Goal: Task Accomplishment & Management: Use online tool/utility

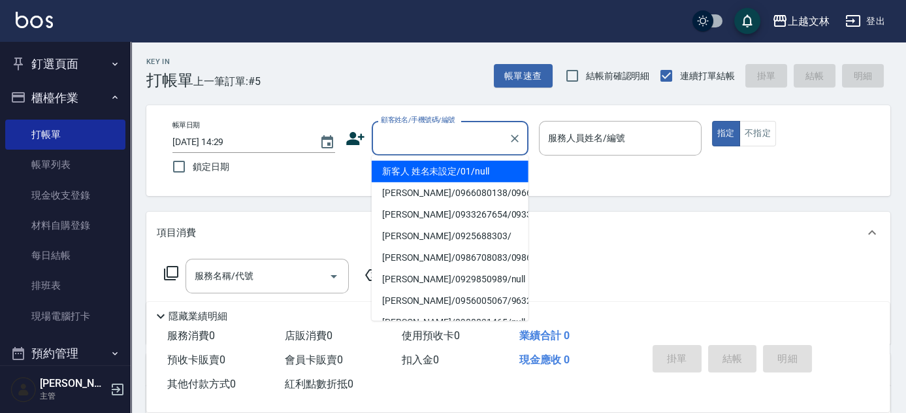
click at [468, 146] on input "顧客姓名/手機號碼/編號" at bounding box center [439, 138] width 125 height 23
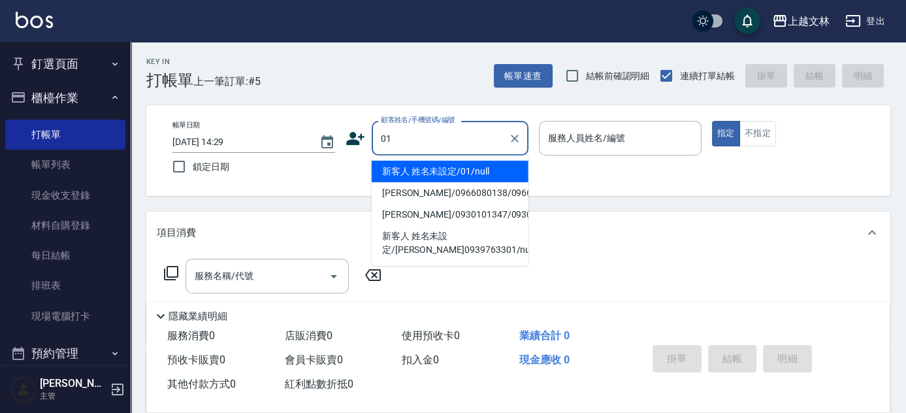
type input "新客人 姓名未設定/01/null"
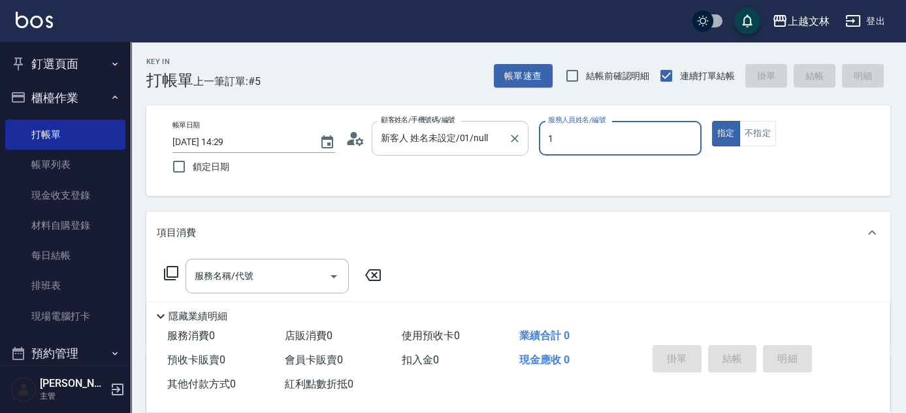
type input "1"
type button "true"
type input "[PERSON_NAME]-1"
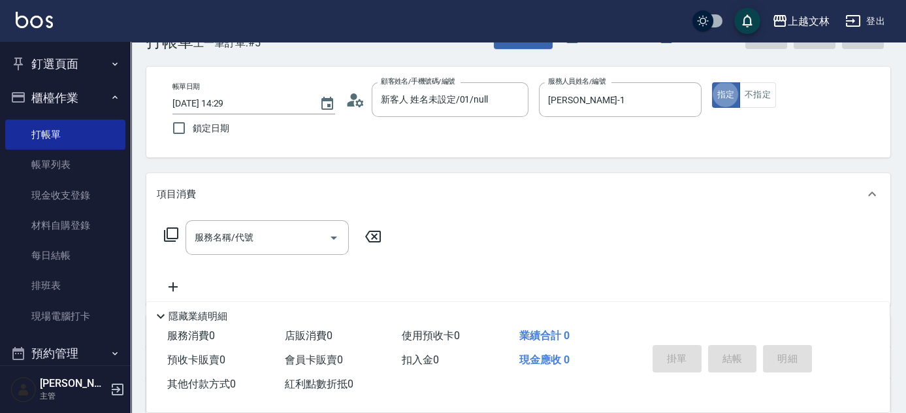
scroll to position [59, 0]
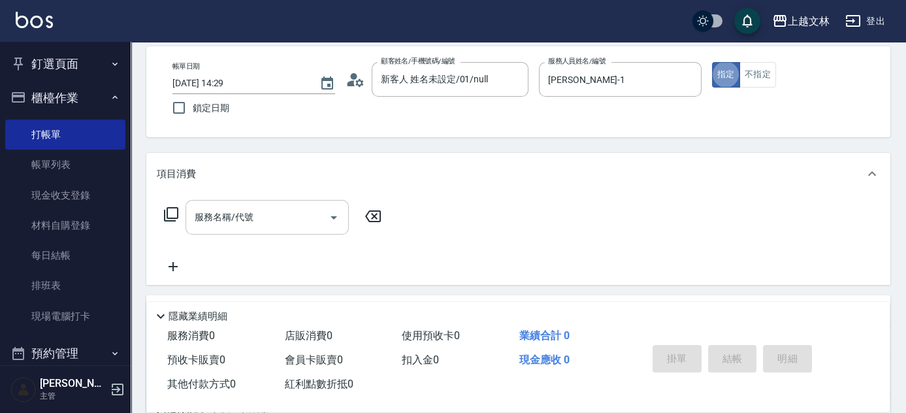
click at [264, 212] on input "服務名稱/代號" at bounding box center [257, 217] width 132 height 23
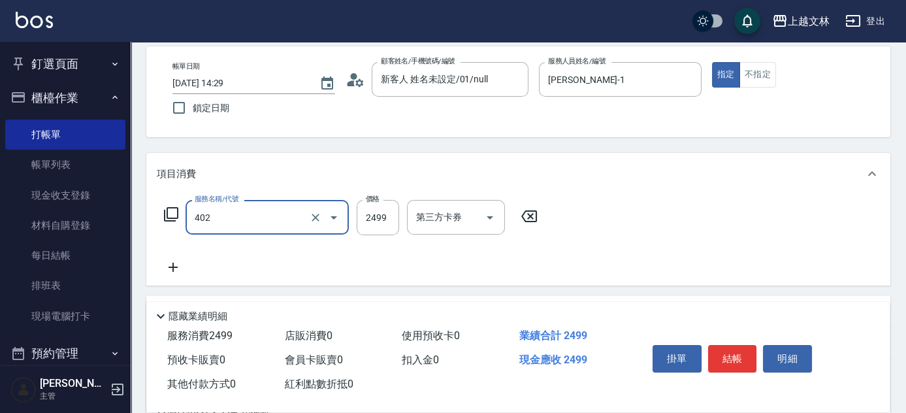
type input "嚴選染髮(402)"
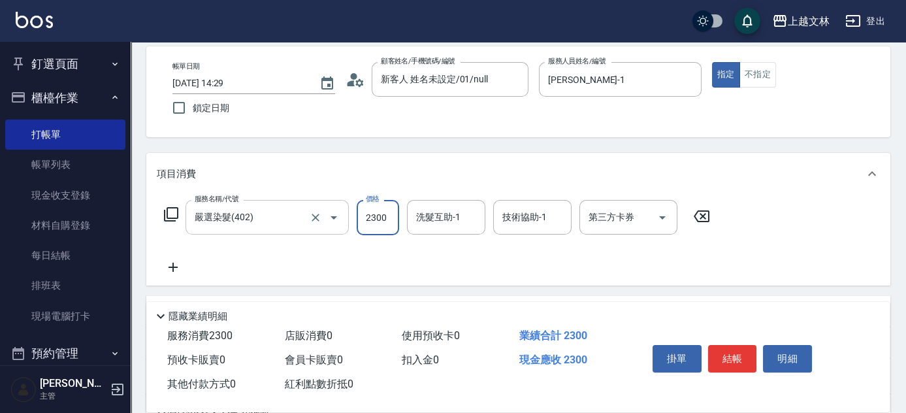
type input "2300"
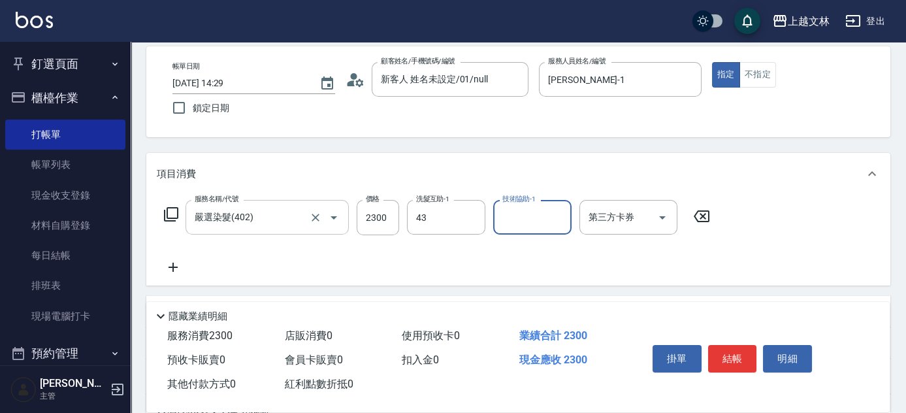
type input "小巫-43"
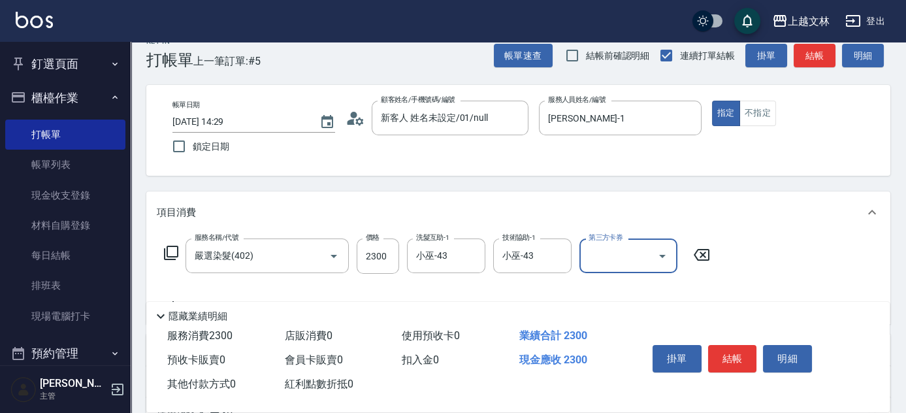
scroll to position [0, 0]
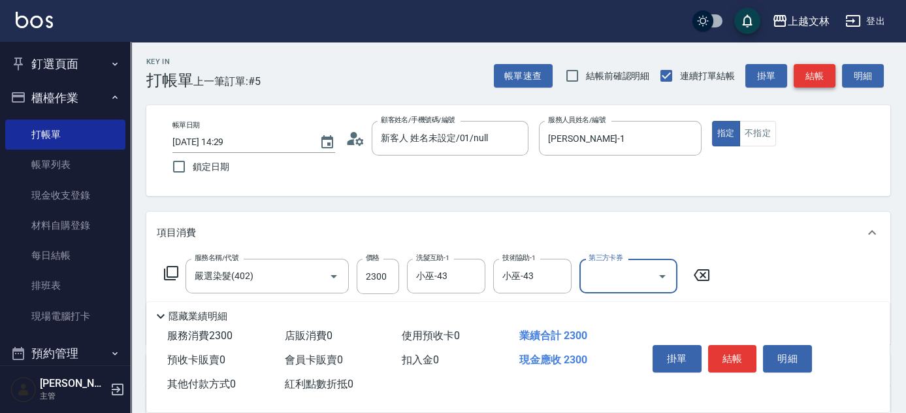
click at [812, 78] on button "結帳" at bounding box center [814, 76] width 42 height 24
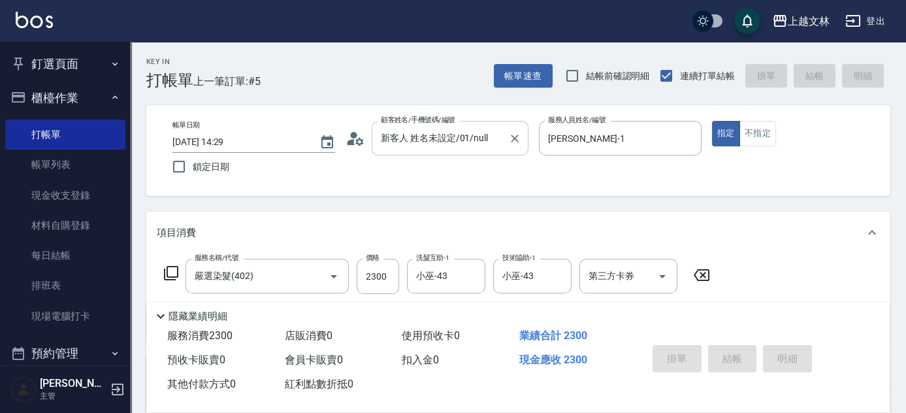
type input "[DATE] 15:09"
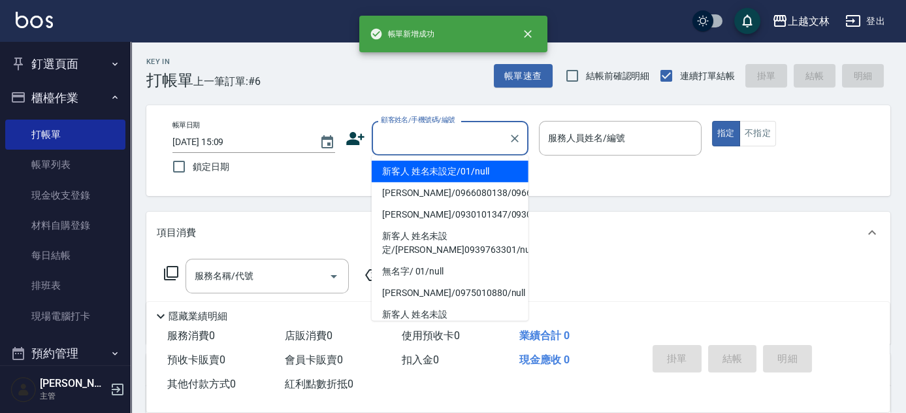
click at [459, 146] on input "顧客姓名/手機號碼/編號" at bounding box center [439, 138] width 125 height 23
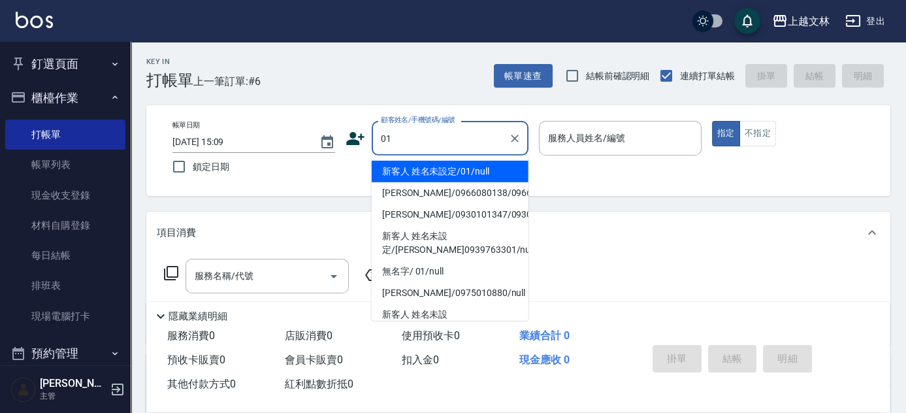
type input "新客人 姓名未設定/01/null"
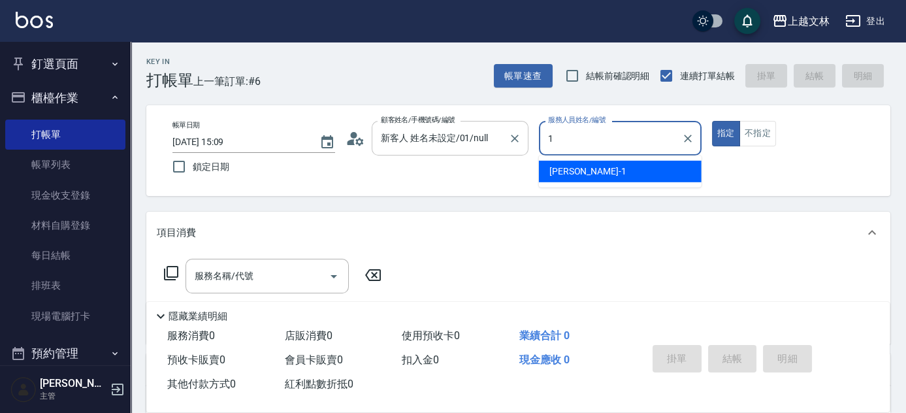
type input "[PERSON_NAME]-1"
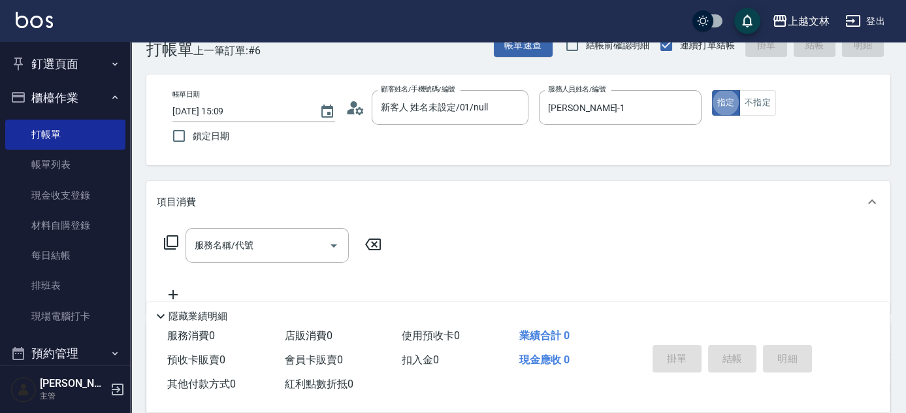
scroll to position [59, 0]
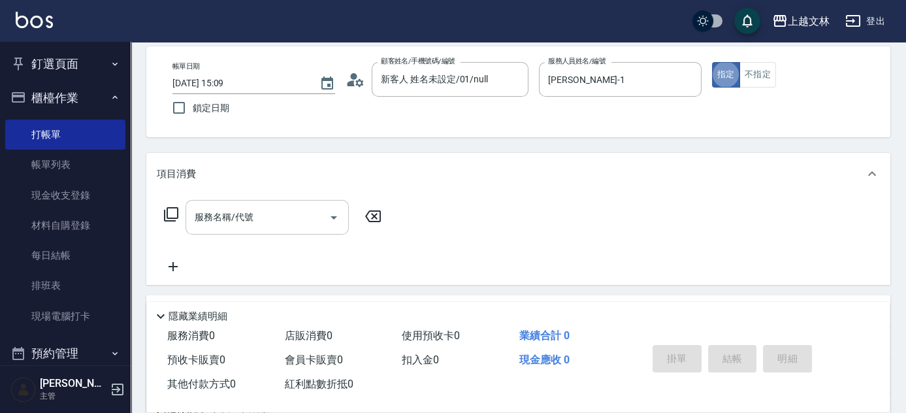
click at [294, 219] on input "服務名稱/代號" at bounding box center [257, 217] width 132 height 23
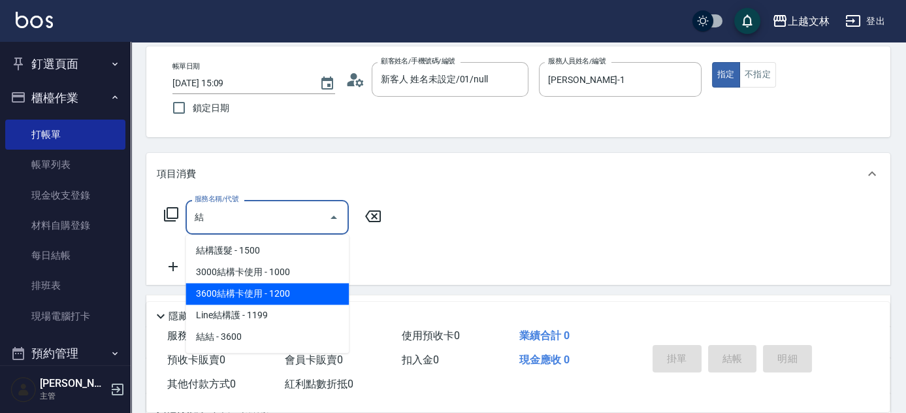
click at [293, 289] on span "3600結構卡使用 - 1200" at bounding box center [266, 294] width 163 height 22
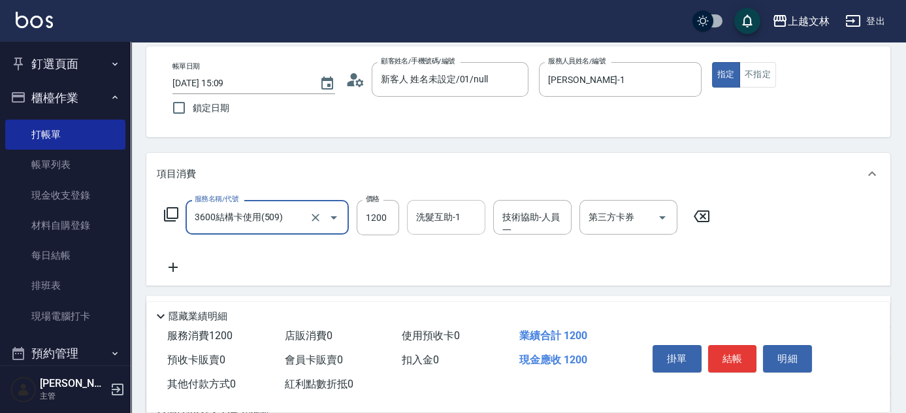
type input "3600結構卡使用(509)"
click at [430, 223] on input "洗髮互助-1" at bounding box center [446, 217] width 67 height 23
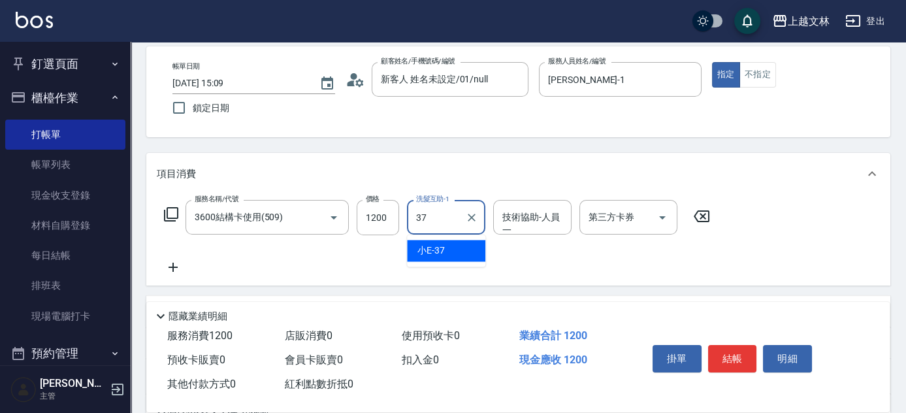
type input "小E-37"
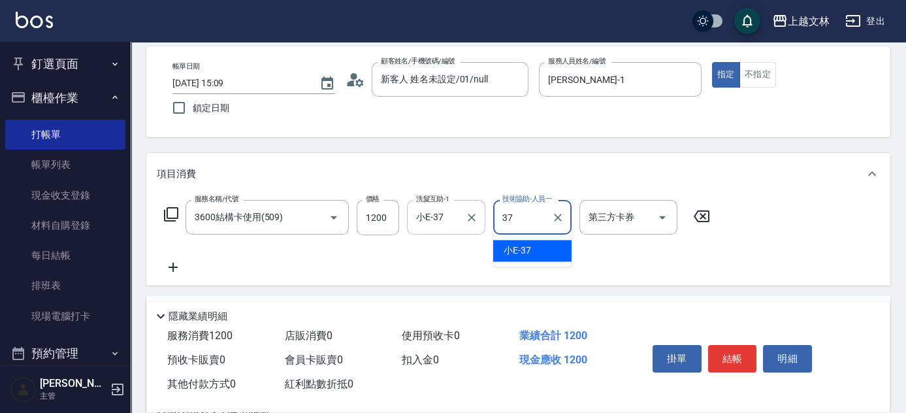
type input "小E-37"
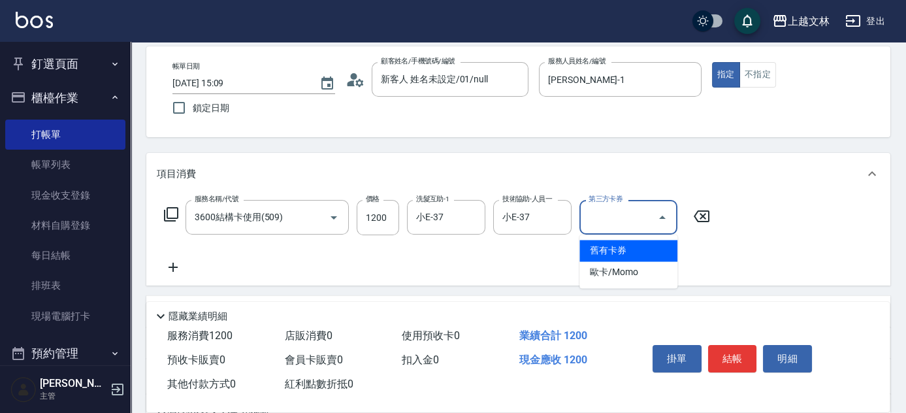
click at [599, 215] on input "第三方卡券" at bounding box center [618, 217] width 67 height 23
click at [613, 254] on span "舊有卡券" at bounding box center [628, 251] width 98 height 22
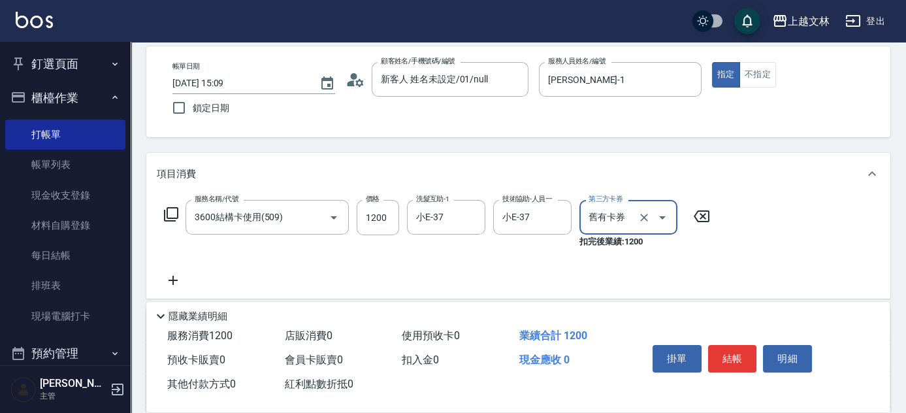
type input "舊有卡券"
click at [747, 364] on button "結帳" at bounding box center [732, 358] width 49 height 27
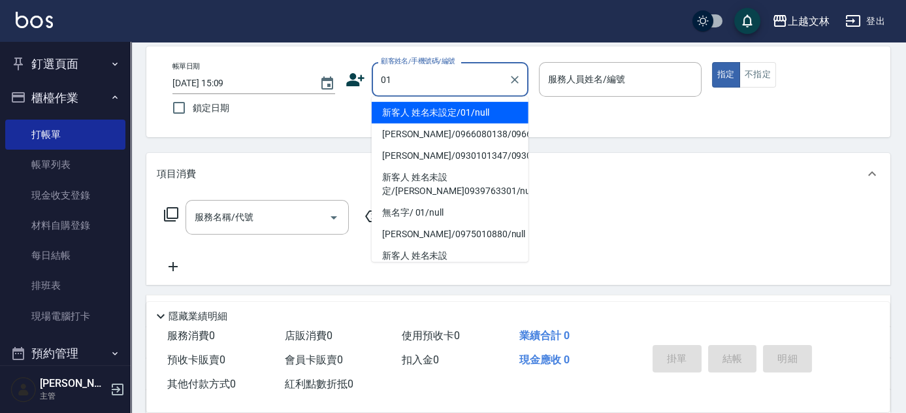
type input "新客人 姓名未設定/01/null"
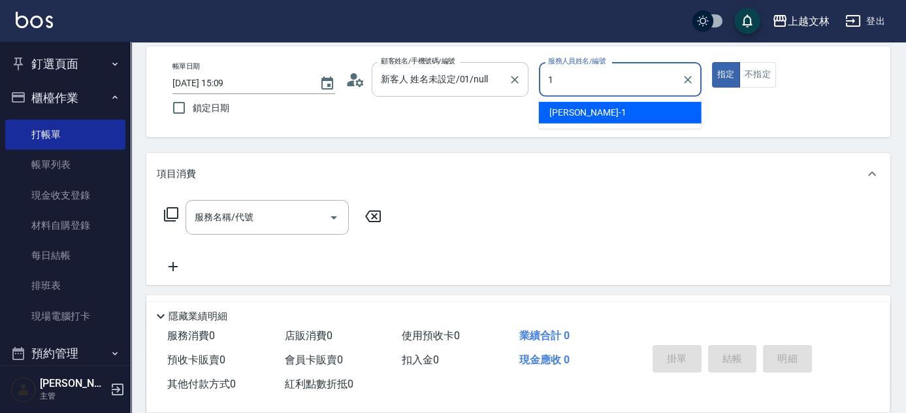
type input "[PERSON_NAME]-1"
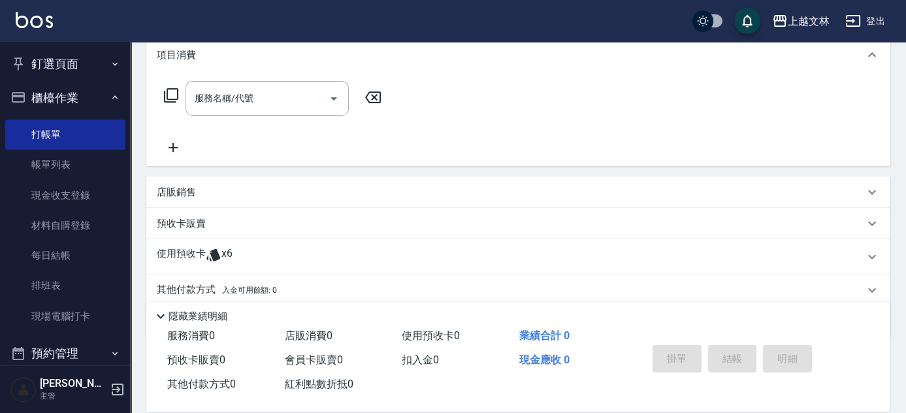
click at [172, 146] on icon at bounding box center [172, 147] width 9 height 9
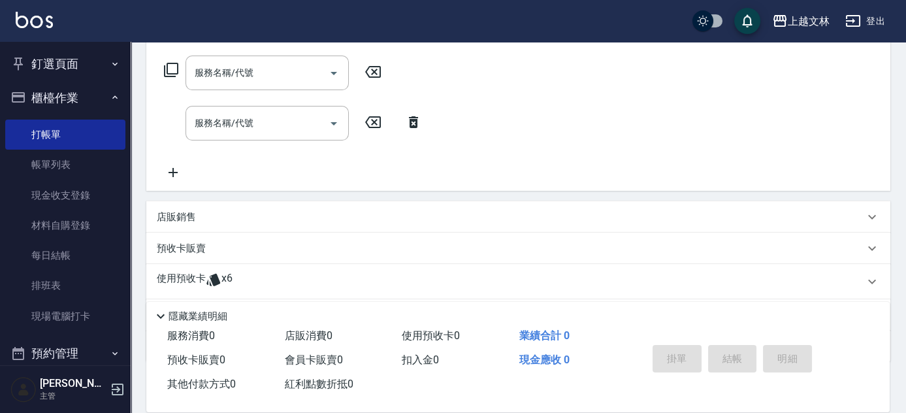
scroll to position [178, 0]
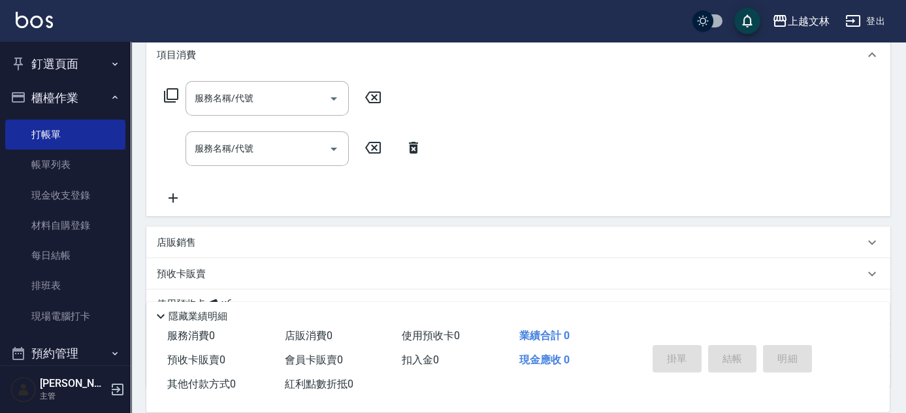
click at [179, 196] on icon at bounding box center [173, 198] width 33 height 16
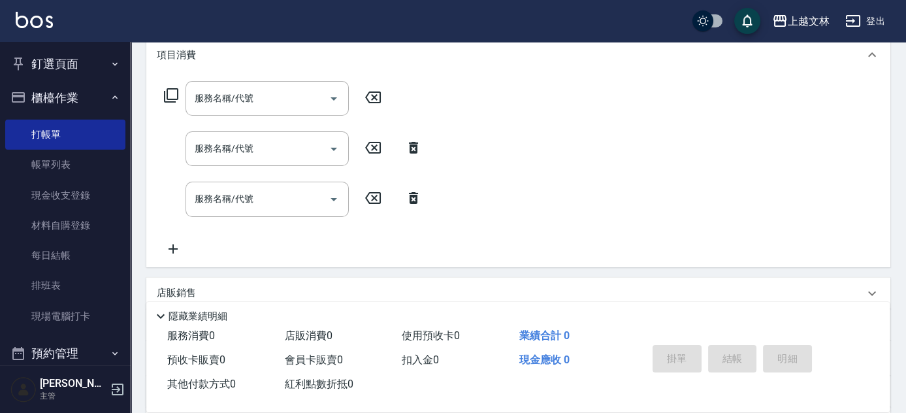
click at [174, 242] on icon at bounding box center [173, 249] width 33 height 16
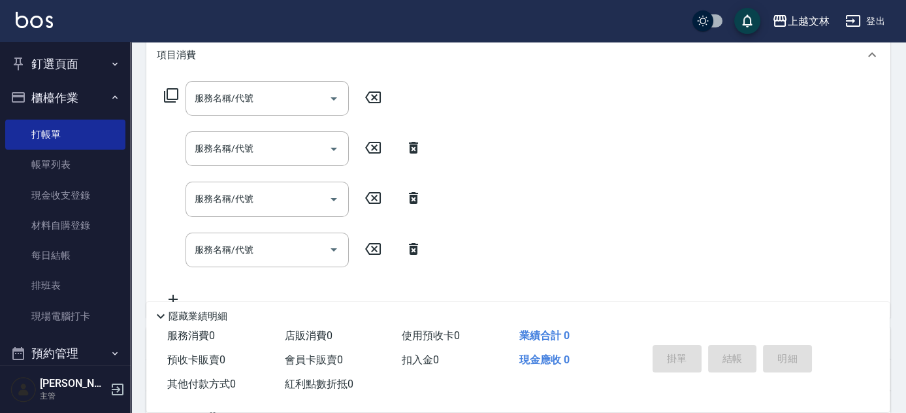
scroll to position [206, 0]
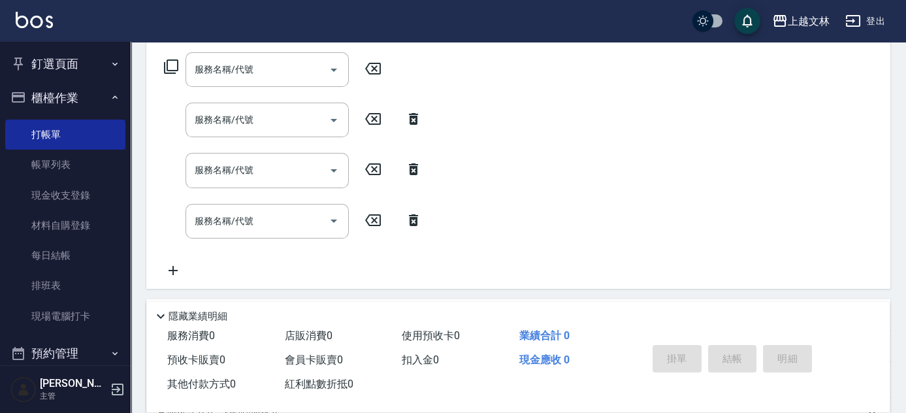
click at [178, 273] on icon at bounding box center [173, 271] width 33 height 16
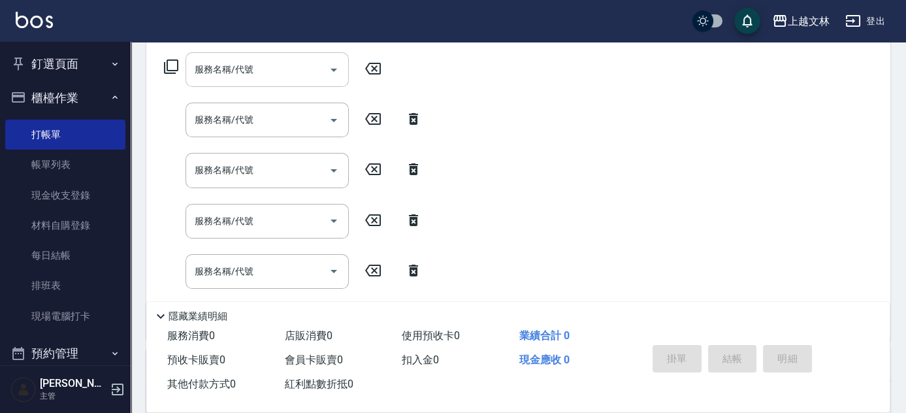
click at [234, 63] on input "服務名稱/代號" at bounding box center [257, 69] width 132 height 23
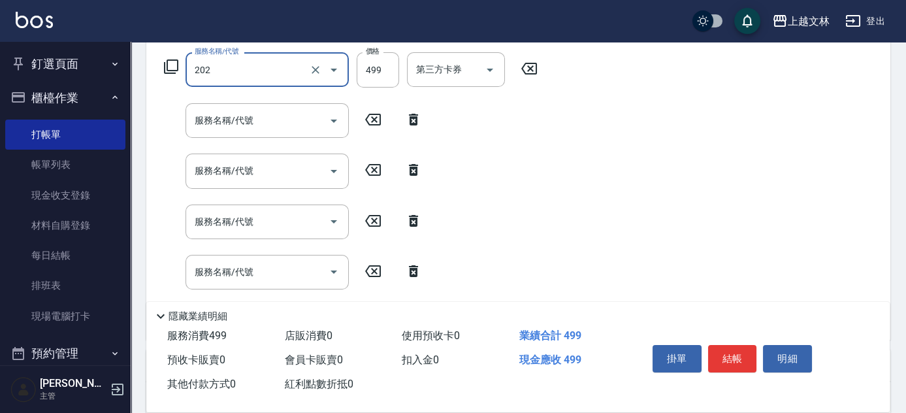
type input "A級單剪(202)"
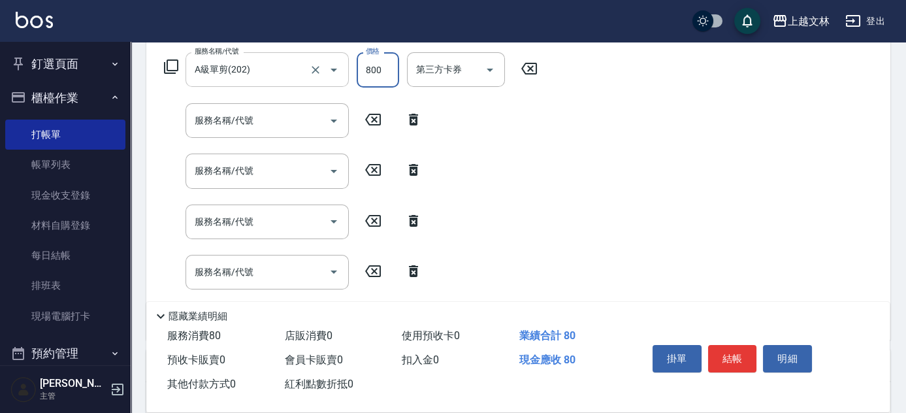
type input "800"
click at [229, 121] on input "服務名稱/代號" at bounding box center [257, 120] width 132 height 23
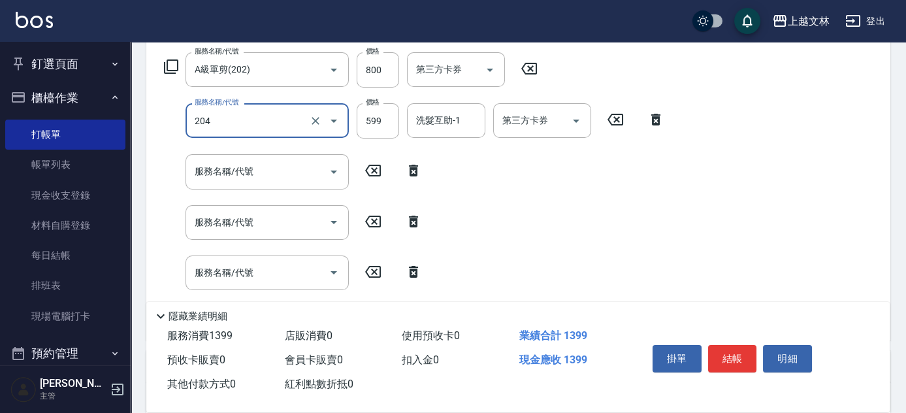
type input "A級洗+剪(204)"
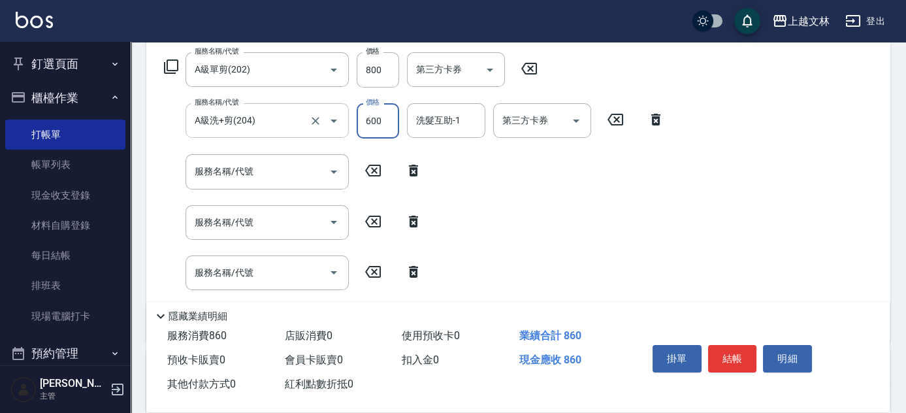
type input "600"
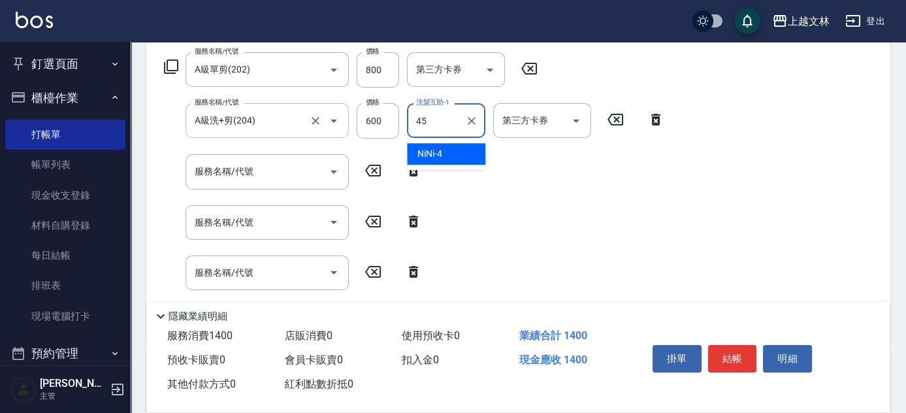
type input "之之-45"
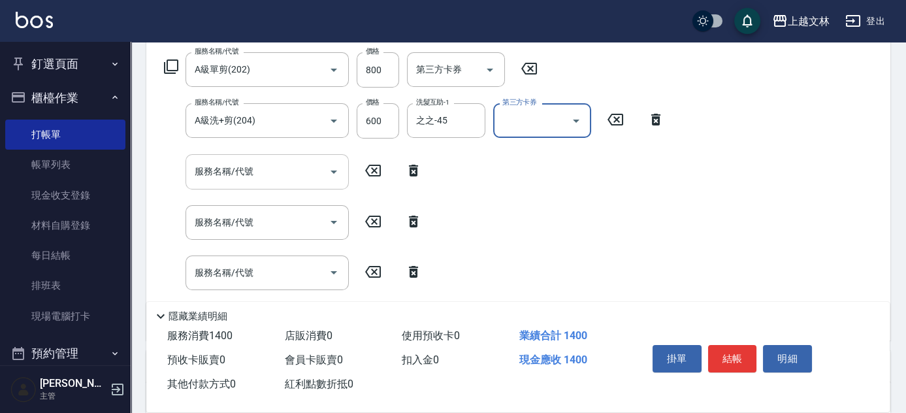
click at [235, 178] on input "服務名稱/代號" at bounding box center [257, 171] width 132 height 23
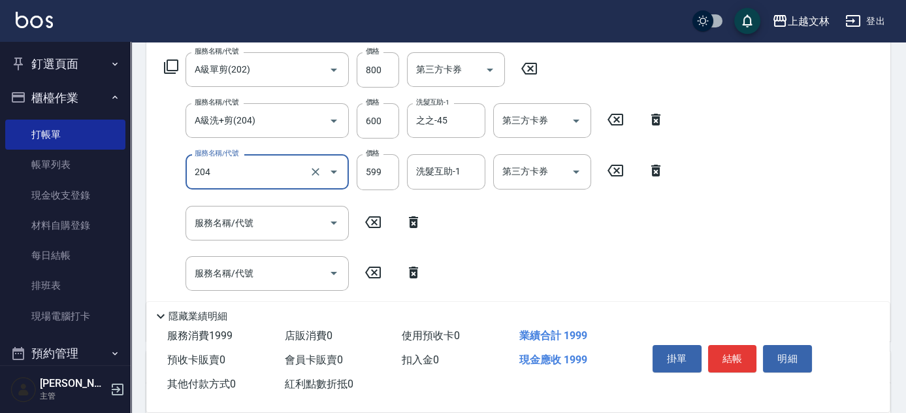
type input "A級洗+剪(204)"
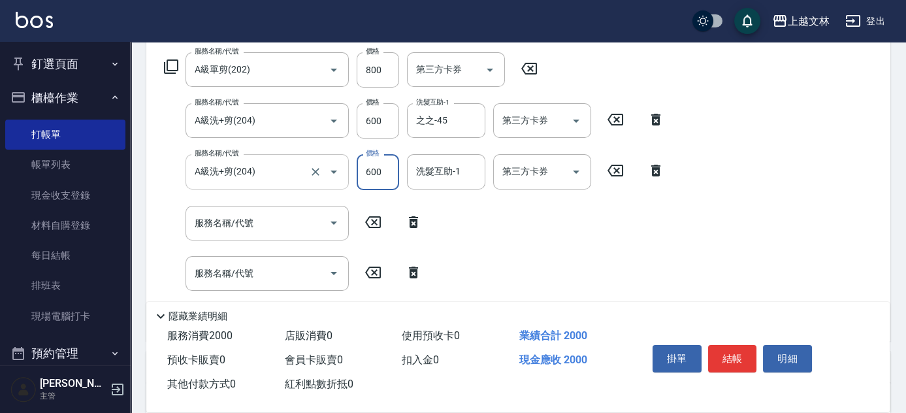
type input "600"
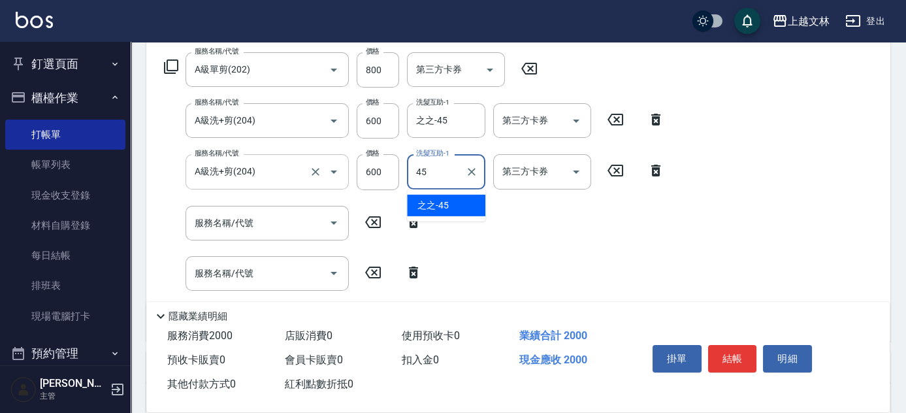
type input "之之-45"
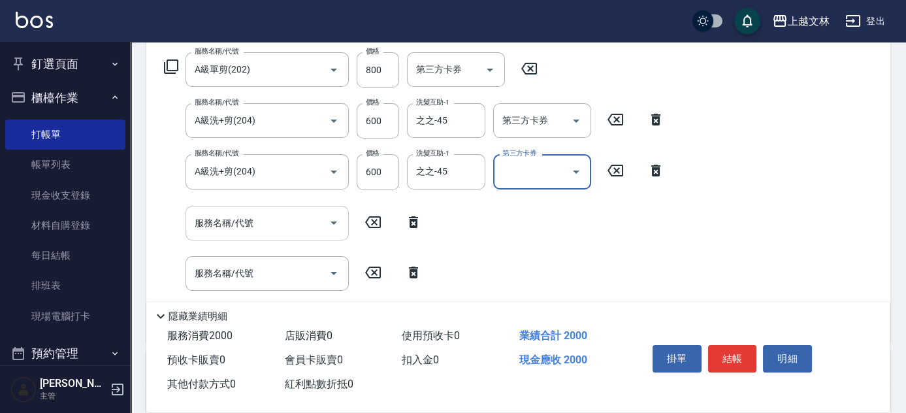
click at [249, 226] on input "服務名稱/代號" at bounding box center [257, 223] width 132 height 23
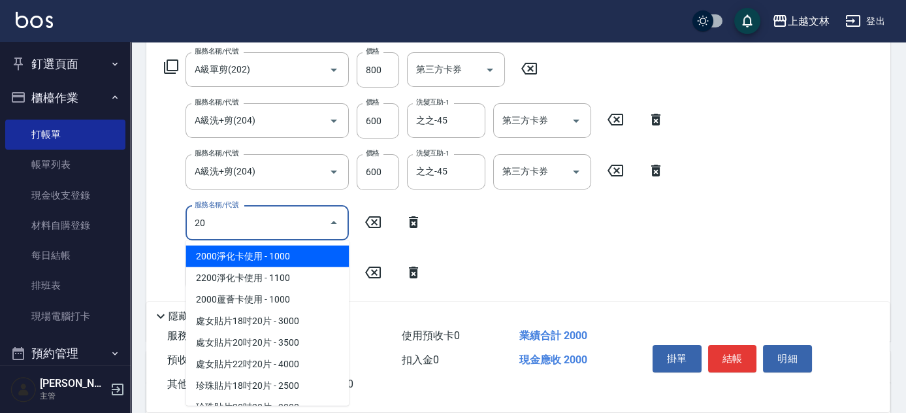
type input "2"
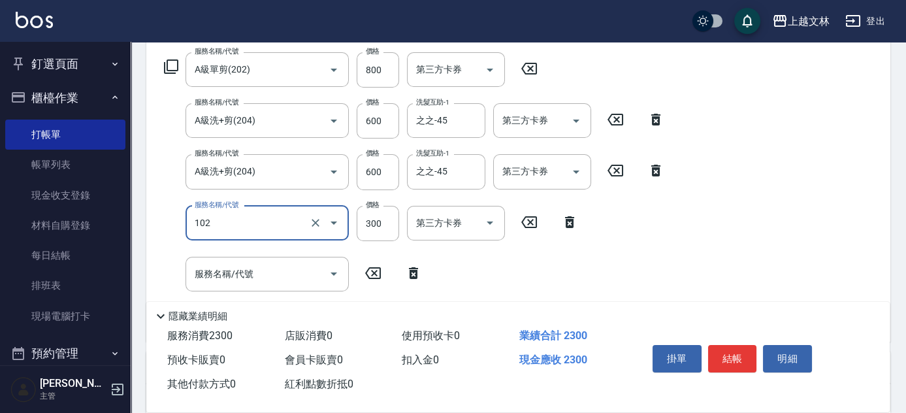
type input "精油洗髮(102)"
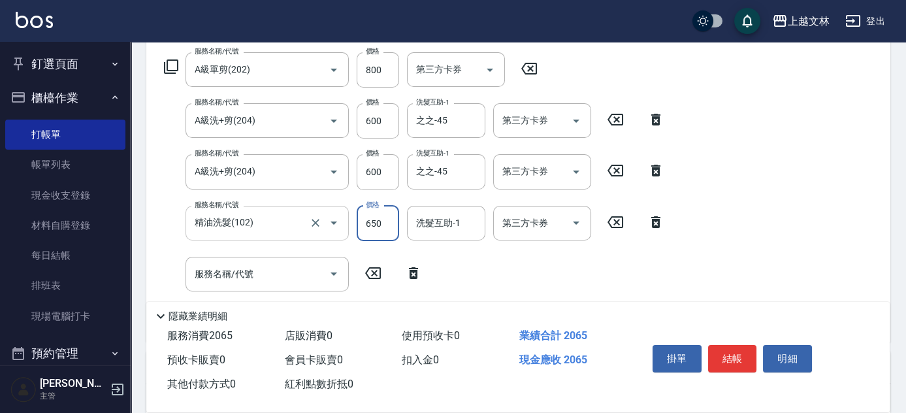
type input "650"
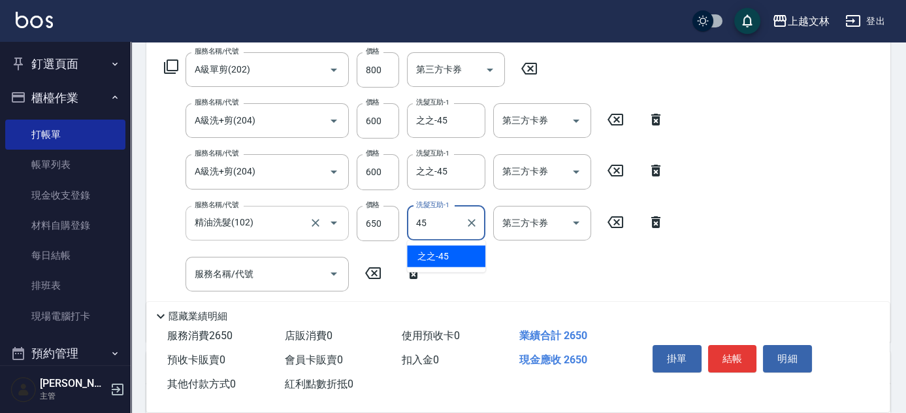
type input "之之-45"
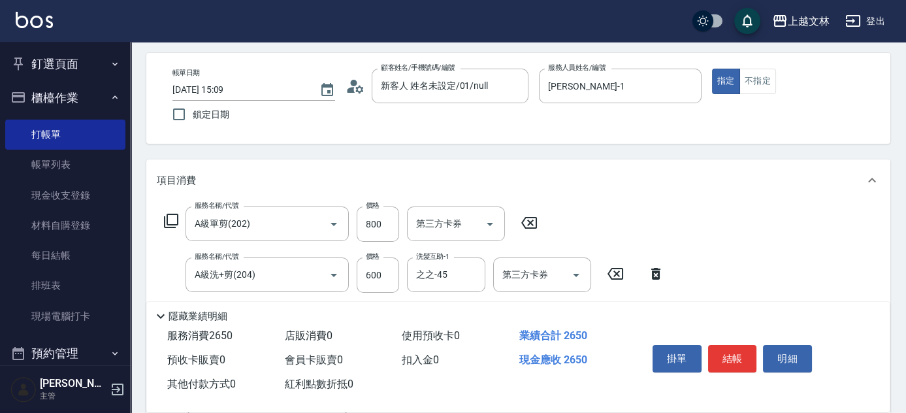
scroll to position [0, 0]
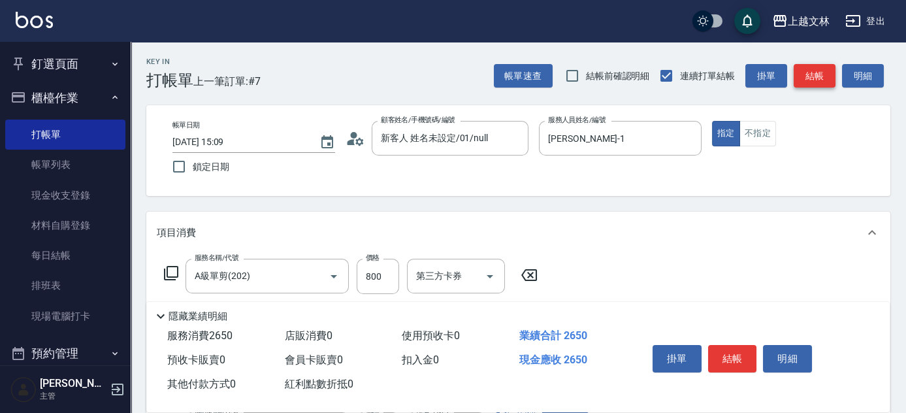
click at [825, 80] on button "結帳" at bounding box center [814, 76] width 42 height 24
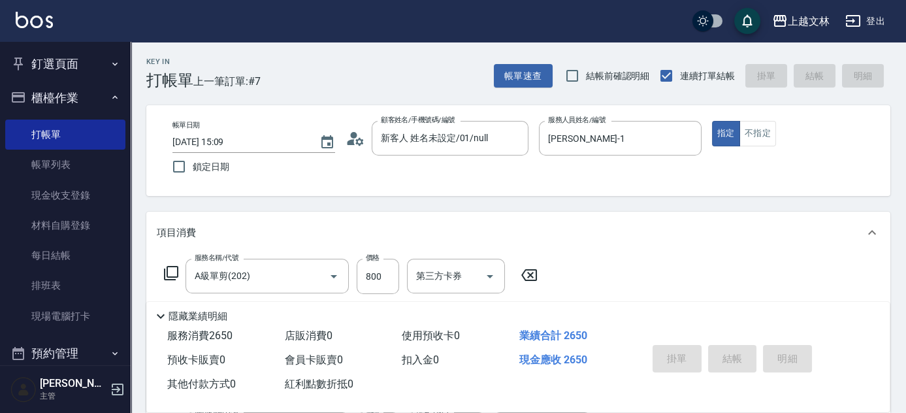
type input "[DATE] 15:10"
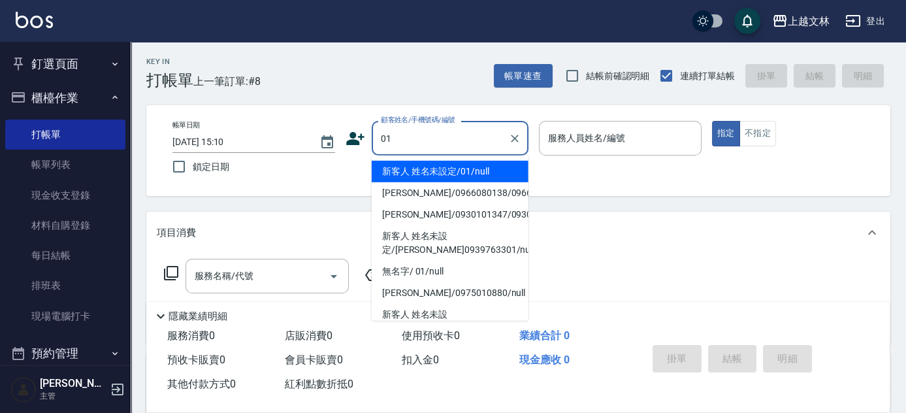
type input "新客人 姓名未設定/01/null"
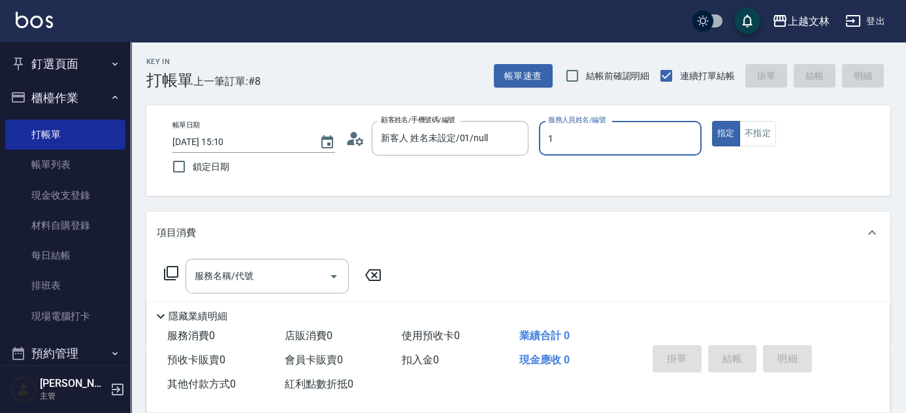
type input "[PERSON_NAME]-1"
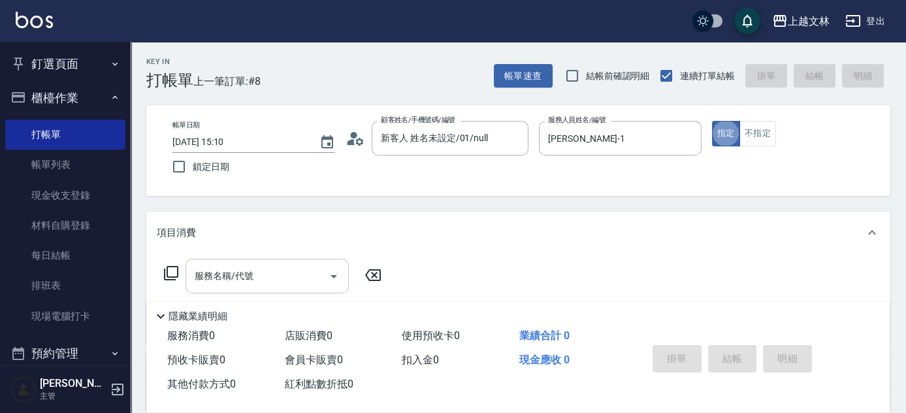
click at [279, 270] on input "服務名稱/代號" at bounding box center [257, 275] width 132 height 23
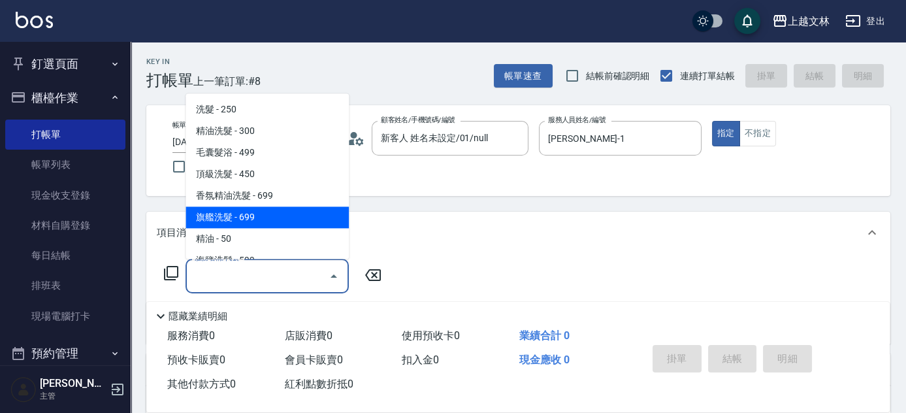
click at [273, 219] on span "旗艦洗髮 - 699" at bounding box center [266, 218] width 163 height 22
type input "旗艦洗髮(106)"
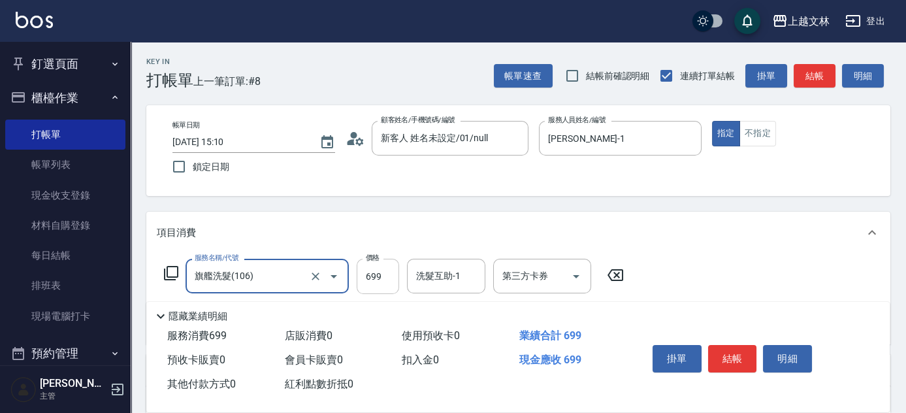
click at [383, 282] on input "699" at bounding box center [378, 276] width 42 height 35
type input "800"
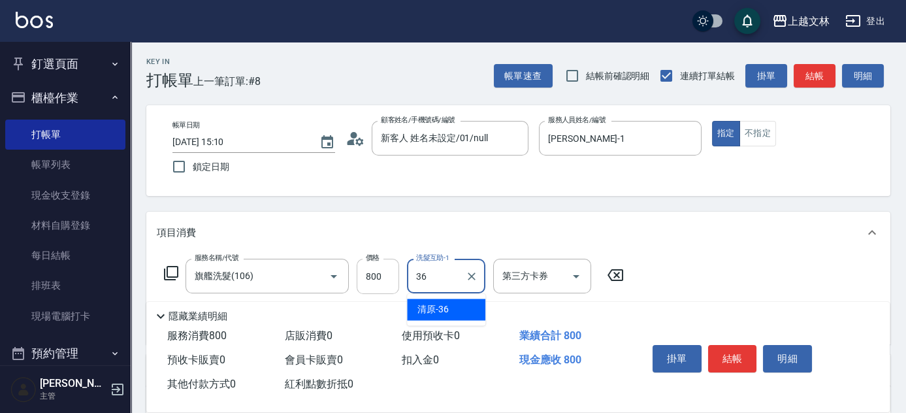
type input "清原-36"
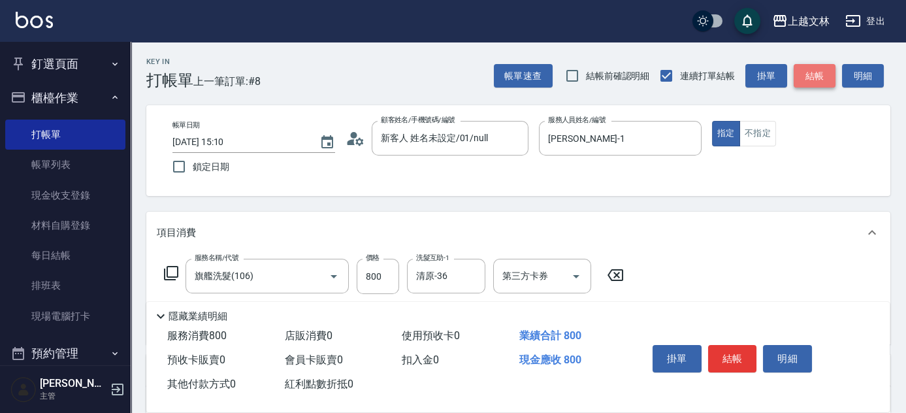
click at [804, 71] on button "結帳" at bounding box center [814, 76] width 42 height 24
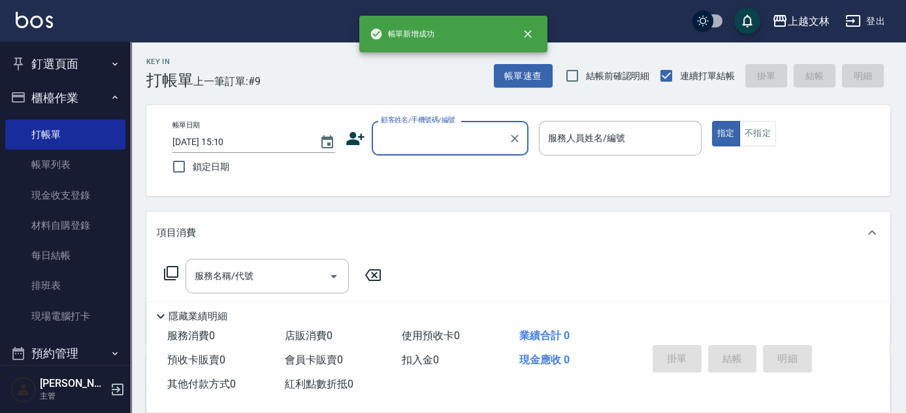
click at [454, 138] on input "顧客姓名/手機號碼/編號" at bounding box center [439, 138] width 125 height 23
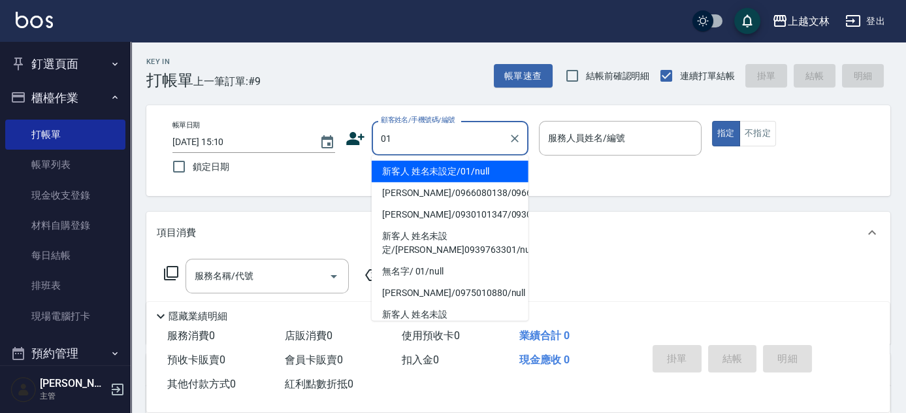
type input "新客人 姓名未設定/01/null"
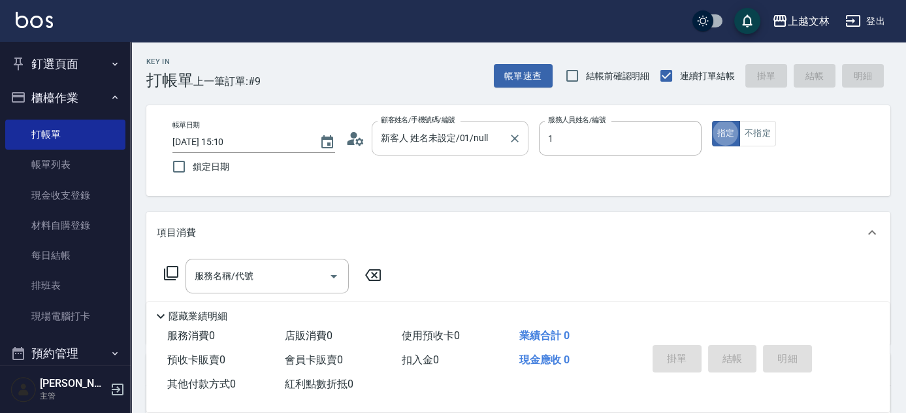
type input "[PERSON_NAME]-1"
click at [745, 133] on button "不指定" at bounding box center [757, 133] width 37 height 25
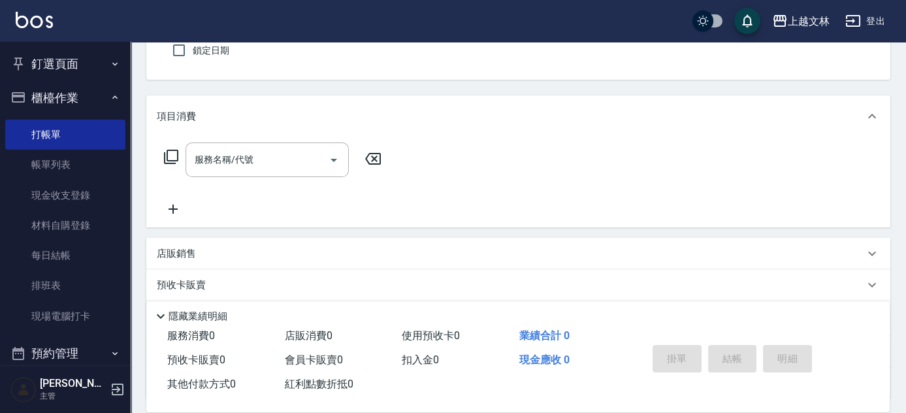
scroll to position [118, 0]
click at [168, 205] on icon at bounding box center [173, 207] width 33 height 16
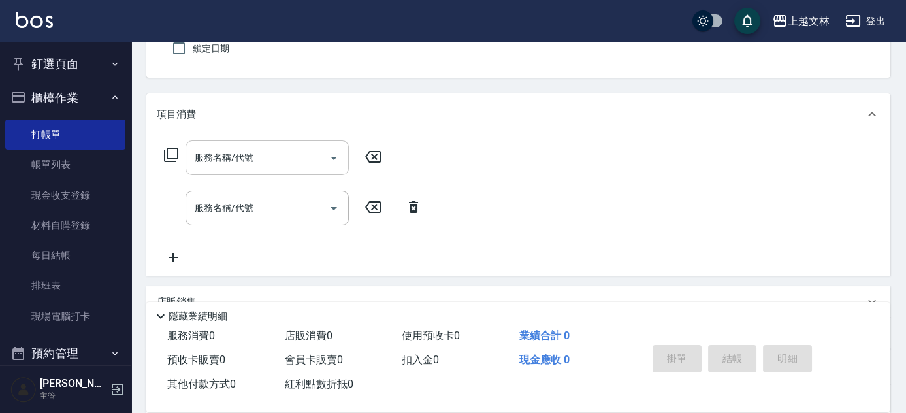
click at [238, 163] on input "服務名稱/代號" at bounding box center [257, 157] width 132 height 23
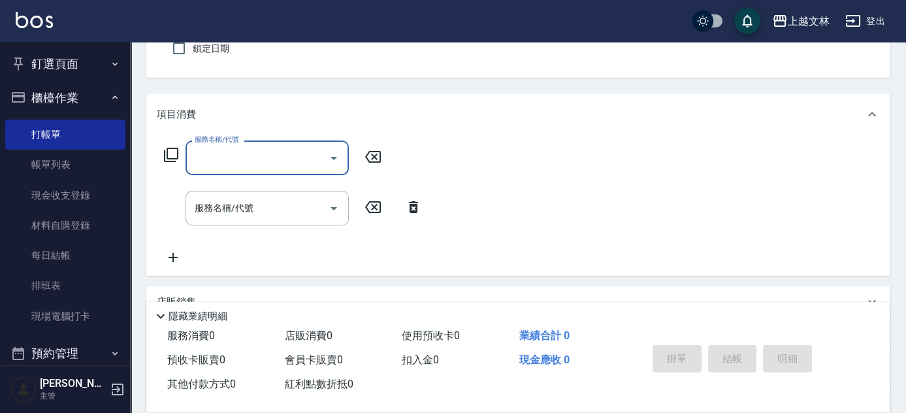
click at [238, 163] on input "服務名稱/代號" at bounding box center [257, 157] width 132 height 23
click at [227, 161] on input "服務名稱/代號" at bounding box center [257, 157] width 132 height 23
click at [228, 161] on input "服務名稱/代號" at bounding box center [257, 157] width 132 height 23
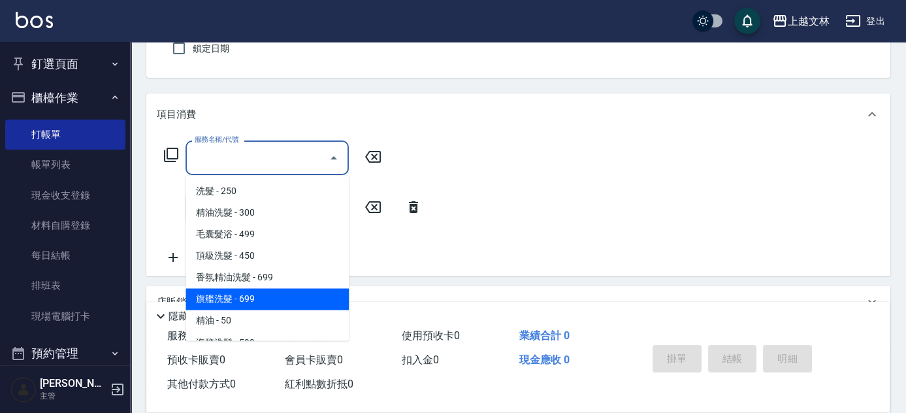
click at [247, 299] on span "旗艦洗髮 - 699" at bounding box center [266, 299] width 163 height 22
type input "旗艦洗髮(106)"
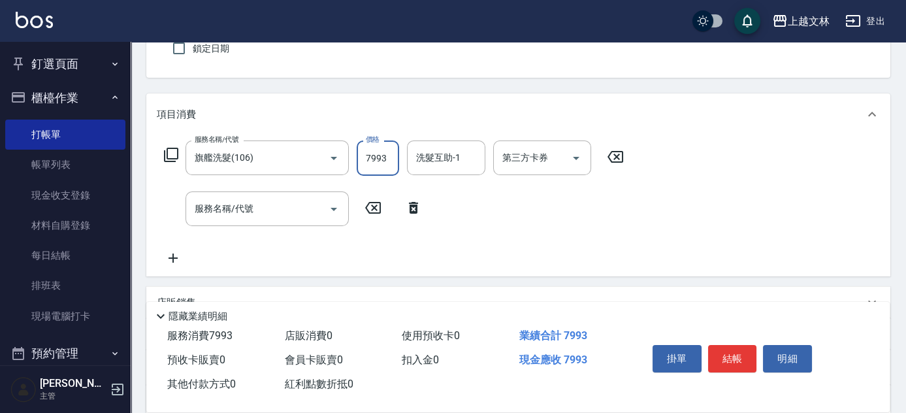
click at [384, 154] on input "7993" at bounding box center [378, 157] width 42 height 35
click at [383, 155] on input "7993" at bounding box center [378, 157] width 42 height 35
click at [384, 155] on input "7993" at bounding box center [378, 157] width 42 height 35
click at [385, 155] on input "7993" at bounding box center [378, 157] width 42 height 35
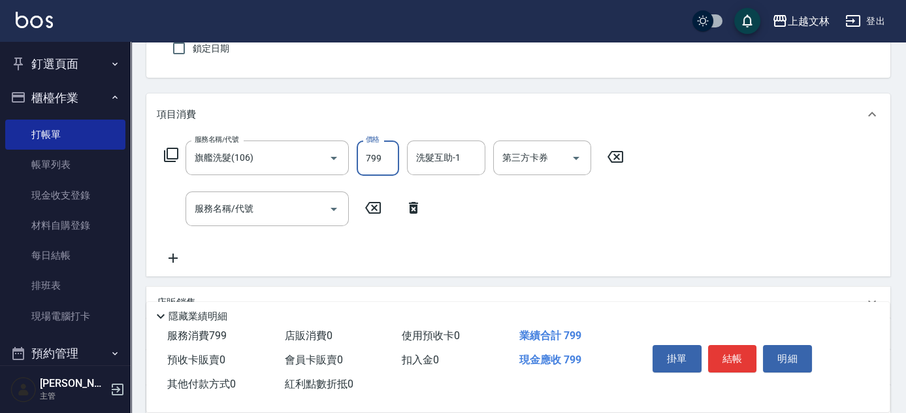
type input "799"
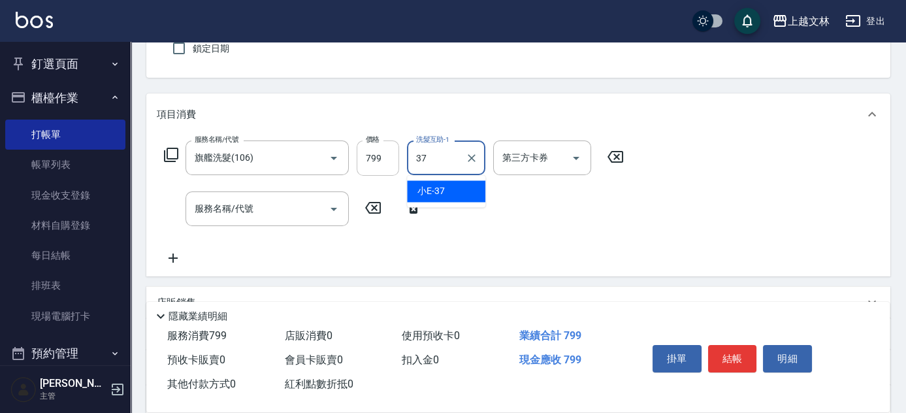
type input "小E-37"
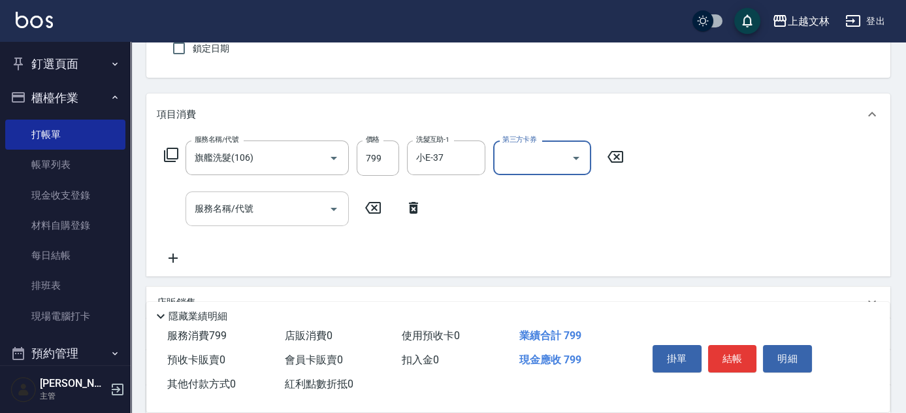
click at [254, 213] on input "服務名稱/代號" at bounding box center [257, 208] width 132 height 23
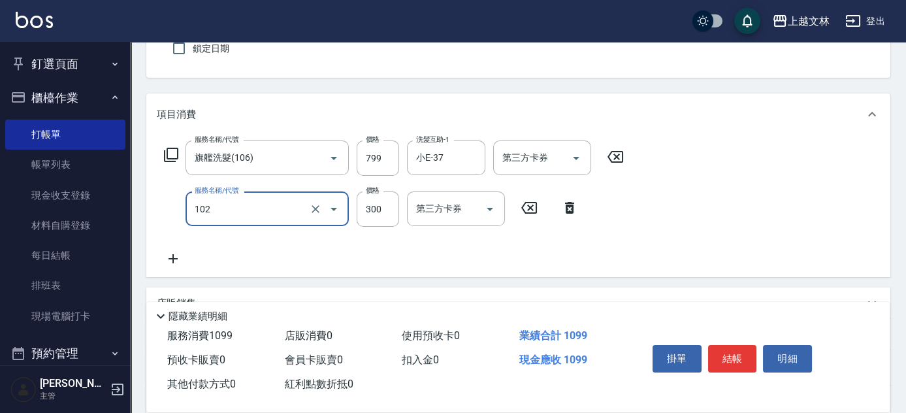
type input "精油洗髮(102)"
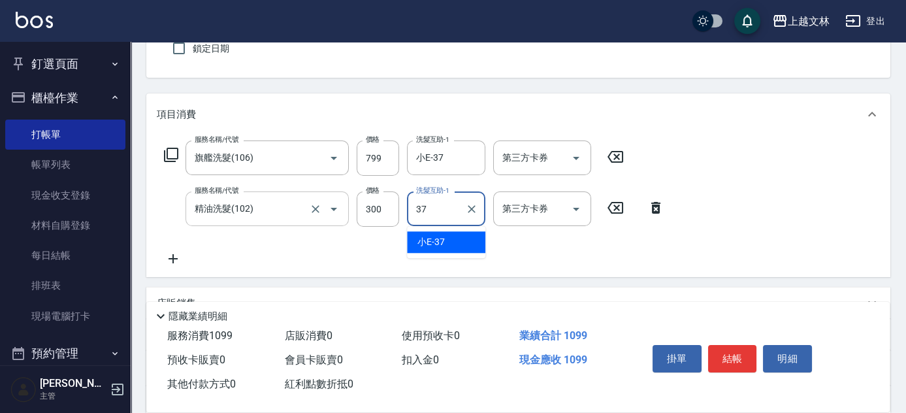
type input "小E-37"
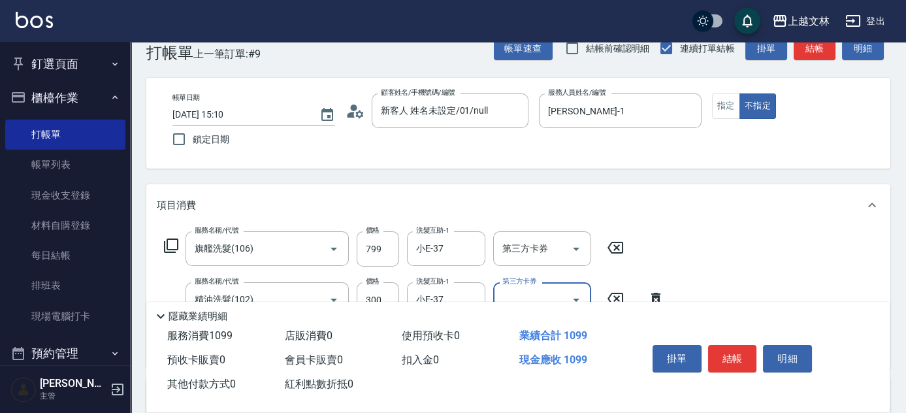
scroll to position [0, 0]
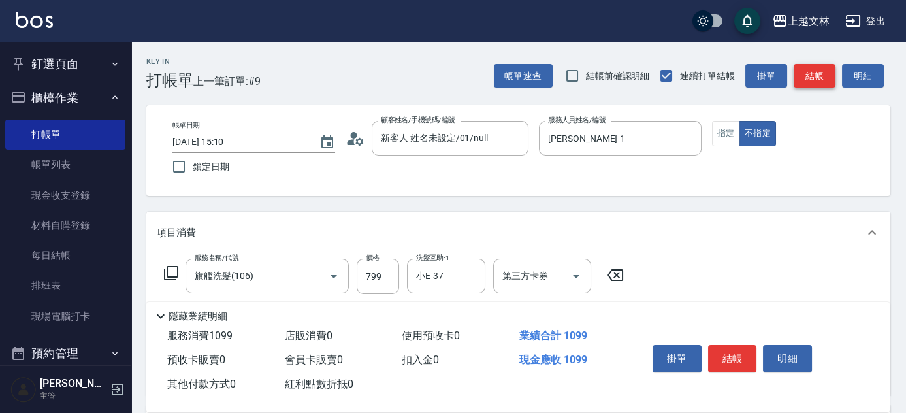
click at [822, 80] on button "結帳" at bounding box center [814, 76] width 42 height 24
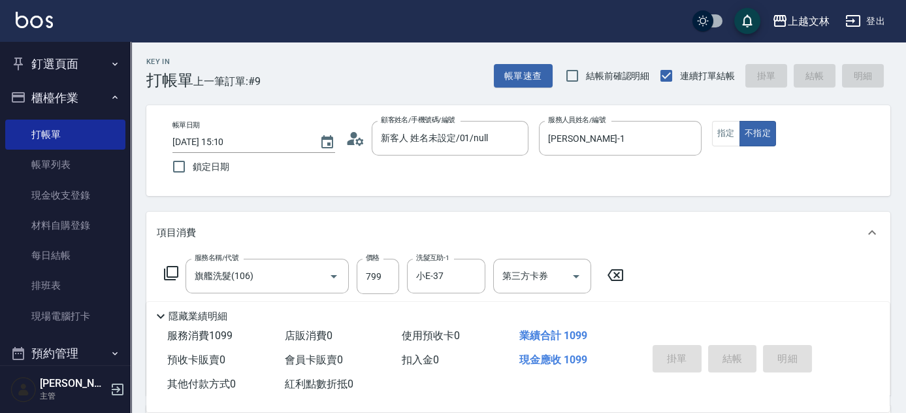
type input "[DATE] 15:11"
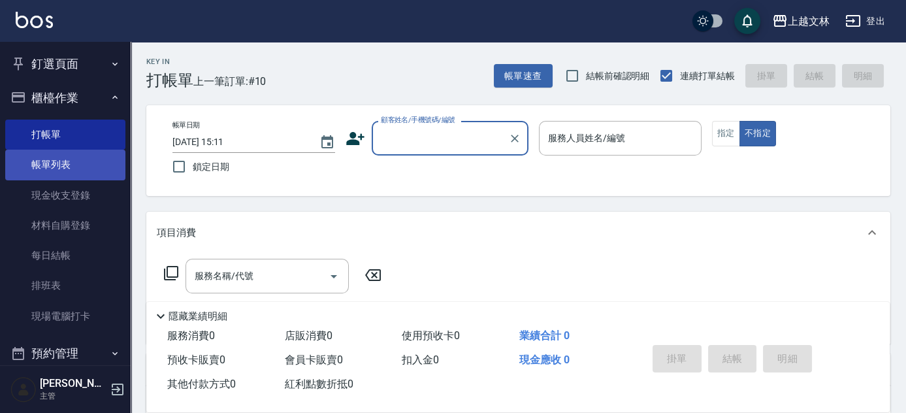
click at [77, 174] on link "帳單列表" at bounding box center [65, 165] width 120 height 30
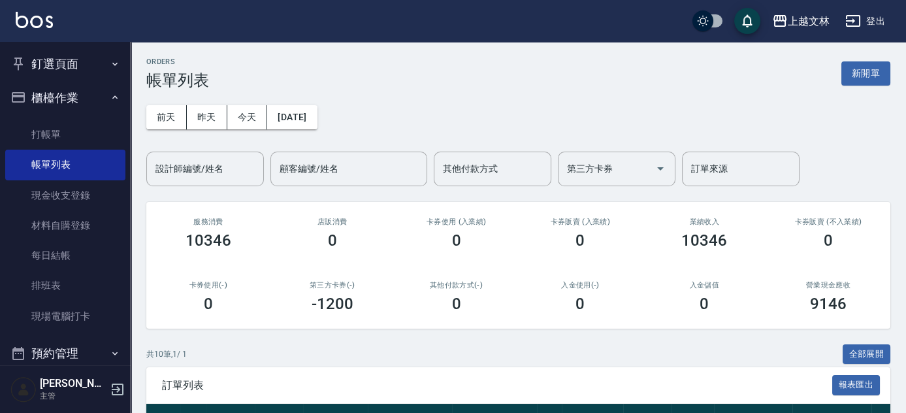
click at [204, 174] on div "設計師編號/姓名 設計師編號/姓名" at bounding box center [205, 168] width 118 height 35
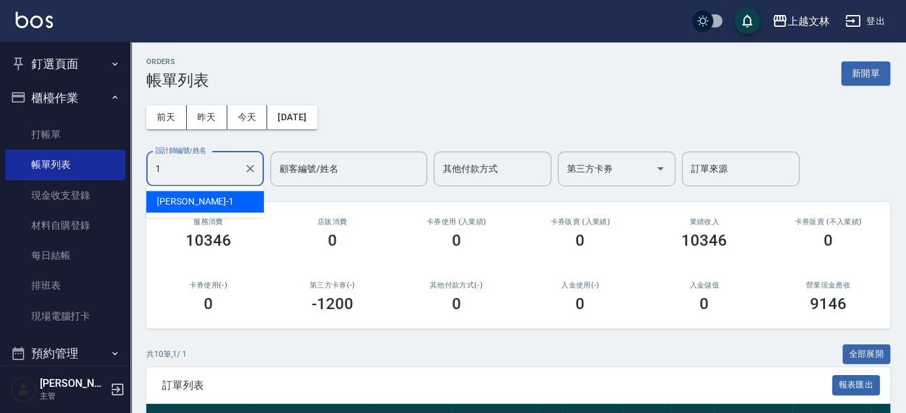
type input "[PERSON_NAME]-1"
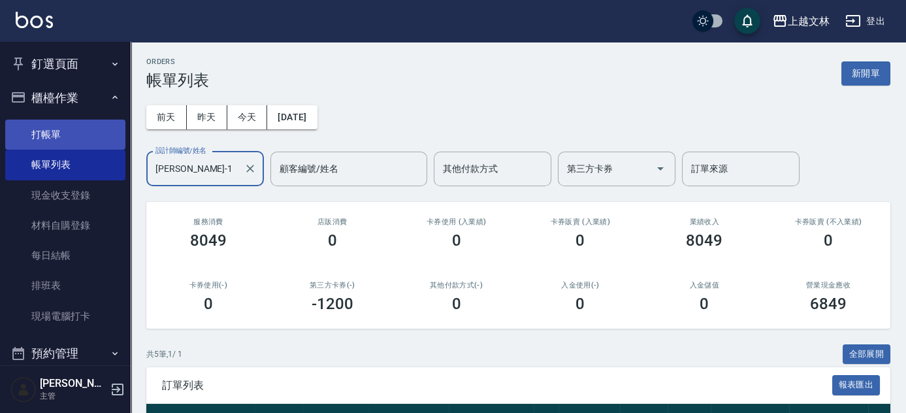
click at [60, 134] on link "打帳單" at bounding box center [65, 134] width 120 height 30
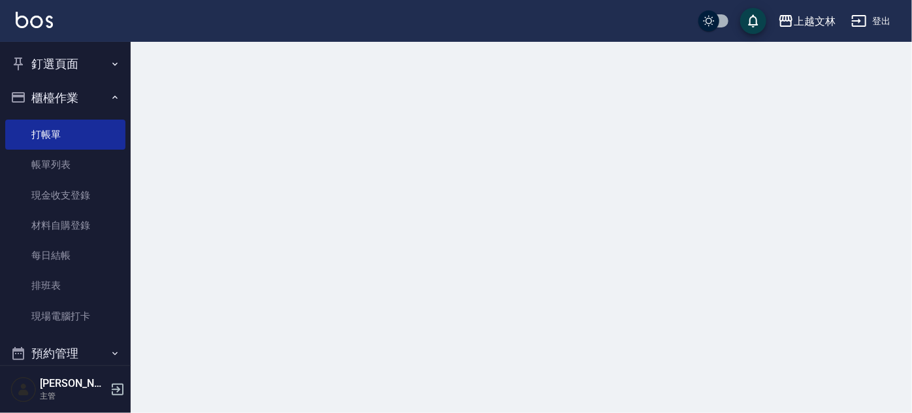
click at [59, 104] on button "櫃檯作業" at bounding box center [65, 98] width 120 height 34
